Goal: Task Accomplishment & Management: Use online tool/utility

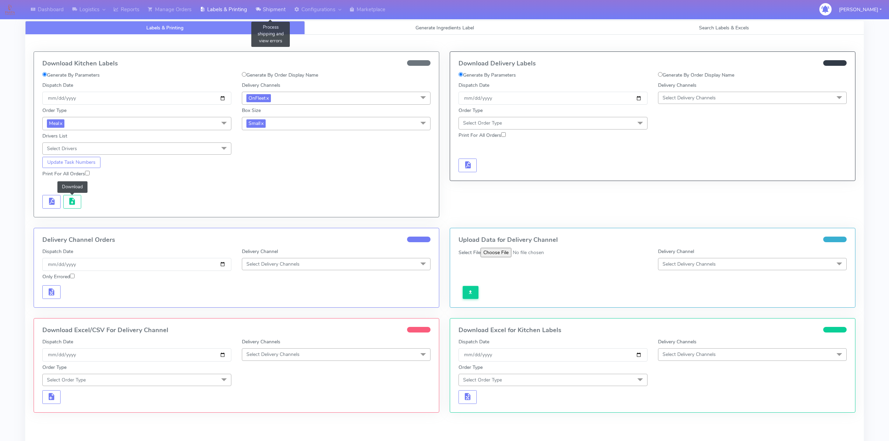
click at [265, 10] on link "Shipment" at bounding box center [270, 9] width 38 height 19
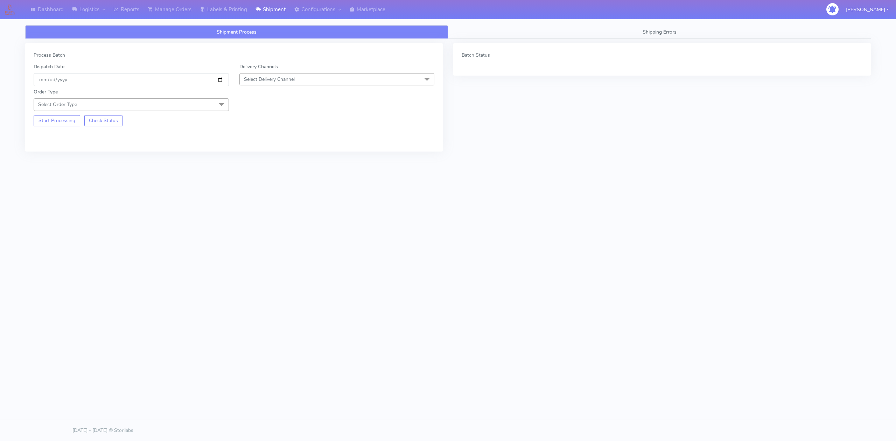
click at [272, 81] on span "Select Delivery Channel" at bounding box center [269, 79] width 51 height 7
click at [266, 122] on div "OnFleet" at bounding box center [337, 123] width 188 height 7
click at [180, 110] on span "Select Order Type" at bounding box center [131, 104] width 195 height 12
click at [54, 139] on div "Meal" at bounding box center [131, 137] width 188 height 7
click at [275, 105] on span "Select Box Size" at bounding box center [261, 104] width 34 height 7
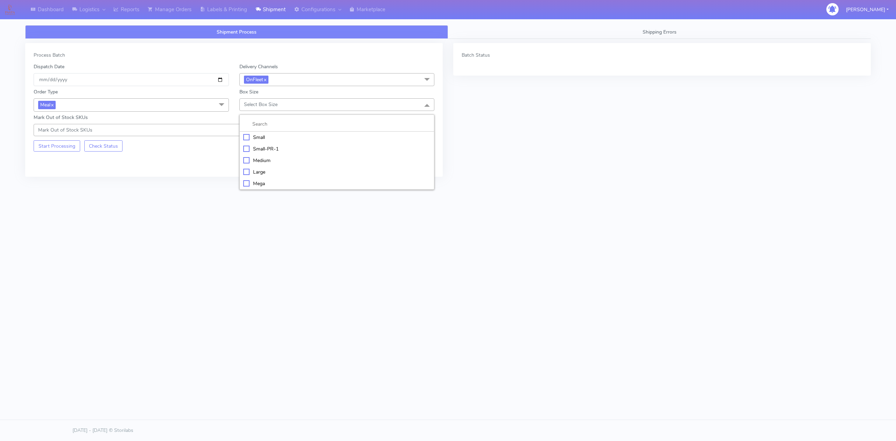
click at [265, 141] on div "Small" at bounding box center [337, 137] width 188 height 7
click at [72, 150] on button "Start Processing" at bounding box center [57, 145] width 47 height 11
